Goal: Find specific page/section

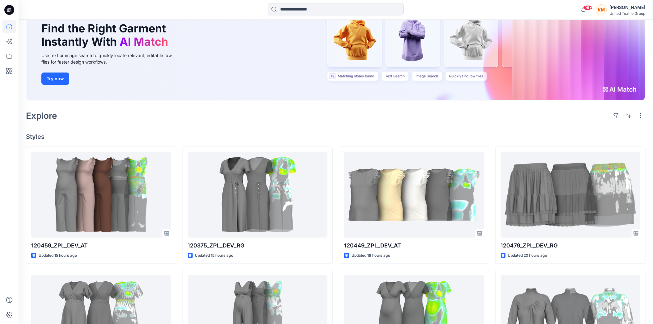
scroll to position [69, 0]
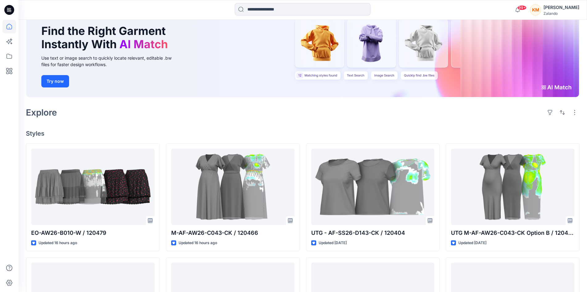
scroll to position [62, 0]
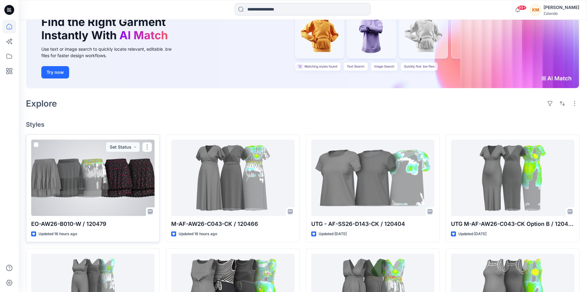
click at [118, 180] on div at bounding box center [92, 178] width 123 height 76
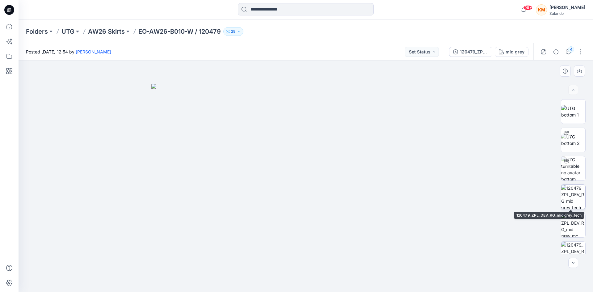
click at [566, 200] on img at bounding box center [573, 197] width 24 height 24
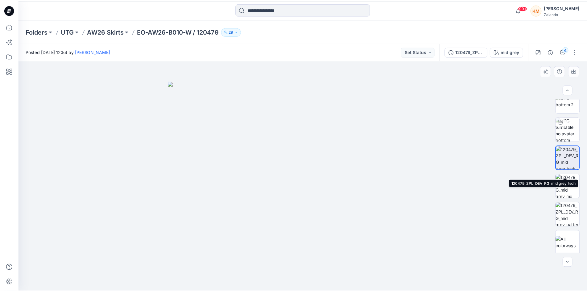
scroll to position [41, 0]
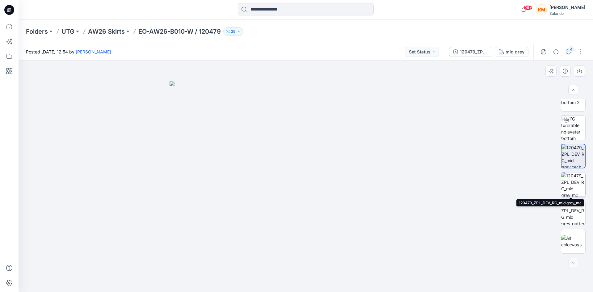
click at [572, 186] on img at bounding box center [573, 184] width 24 height 24
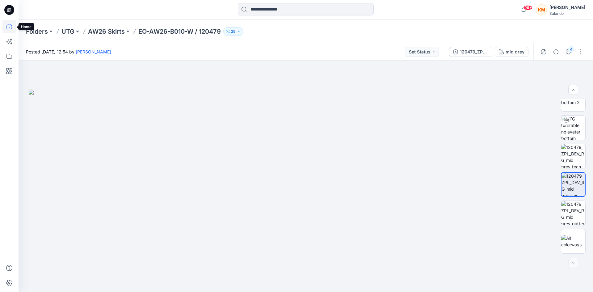
click at [8, 26] on icon at bounding box center [9, 27] width 14 height 14
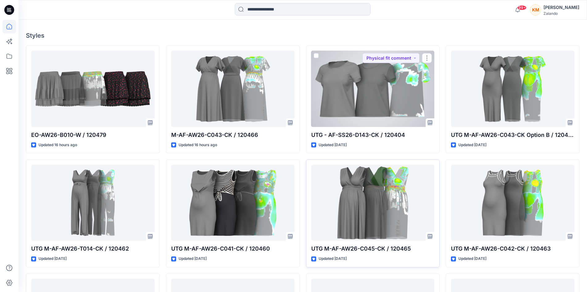
scroll to position [154, 0]
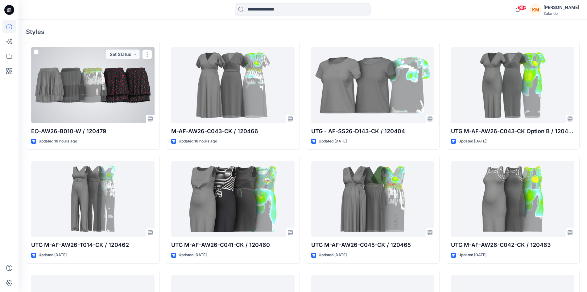
click at [125, 85] on div at bounding box center [92, 85] width 123 height 76
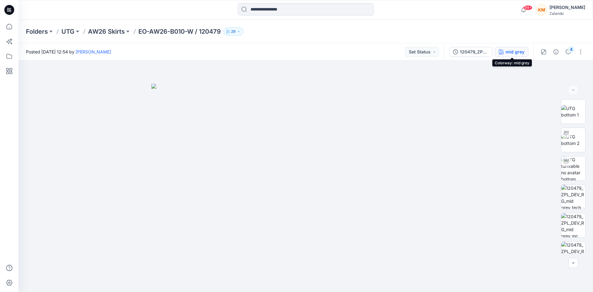
click at [512, 52] on div "mid grey" at bounding box center [514, 51] width 19 height 7
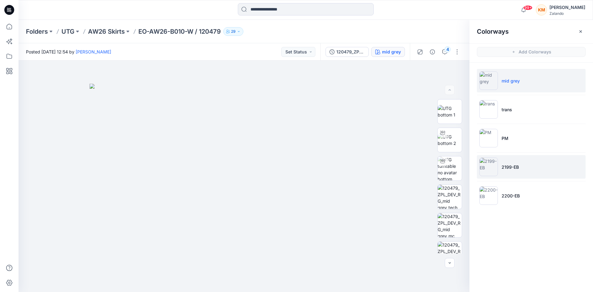
click at [514, 167] on p "2199-EB" at bounding box center [509, 167] width 17 height 6
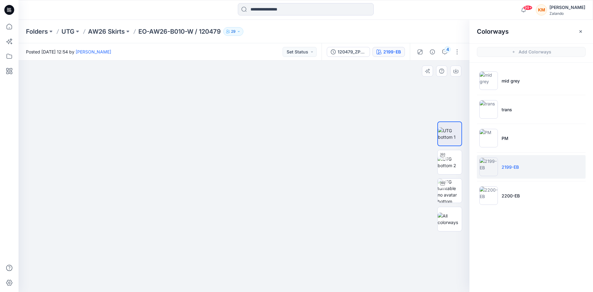
drag, startPoint x: 247, startPoint y: 121, endPoint x: 259, endPoint y: 150, distance: 31.1
click at [259, 150] on img at bounding box center [244, 152] width 386 height 280
click at [6, 25] on icon at bounding box center [9, 27] width 14 height 14
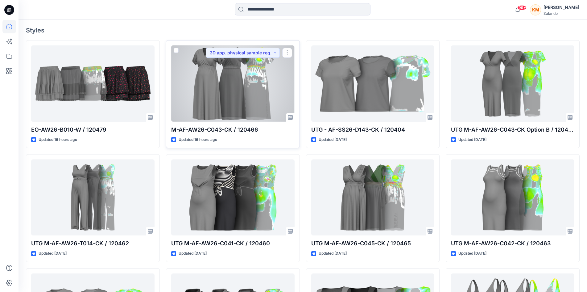
scroll to position [154, 0]
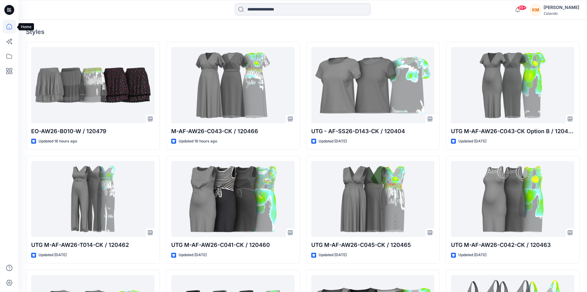
click at [9, 26] on icon at bounding box center [9, 27] width 14 height 14
